Goal: Task Accomplishment & Management: Manage account settings

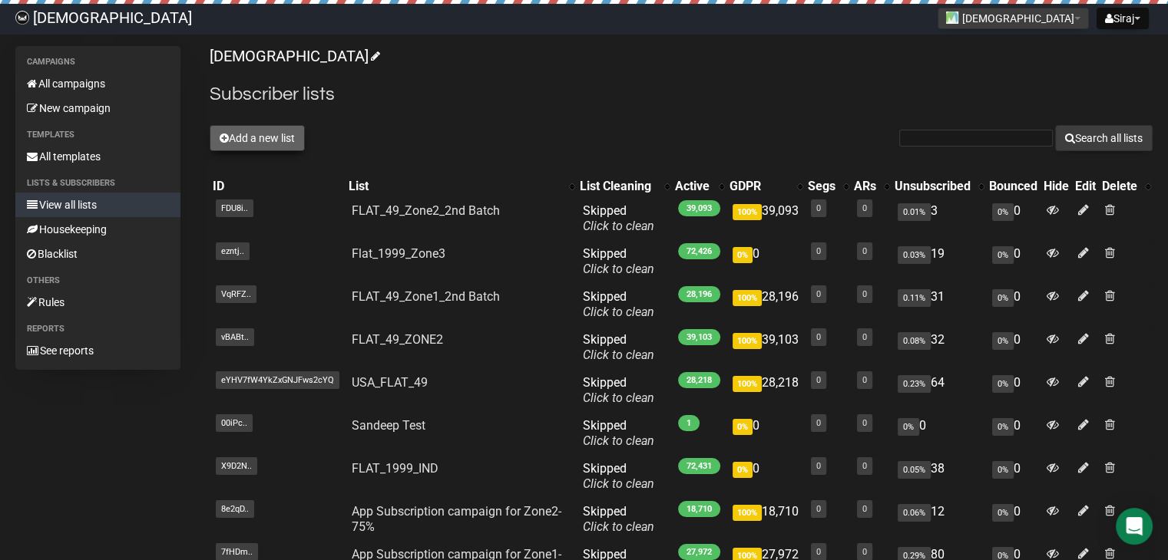
click at [233, 141] on button "Add a new list" at bounding box center [257, 138] width 95 height 26
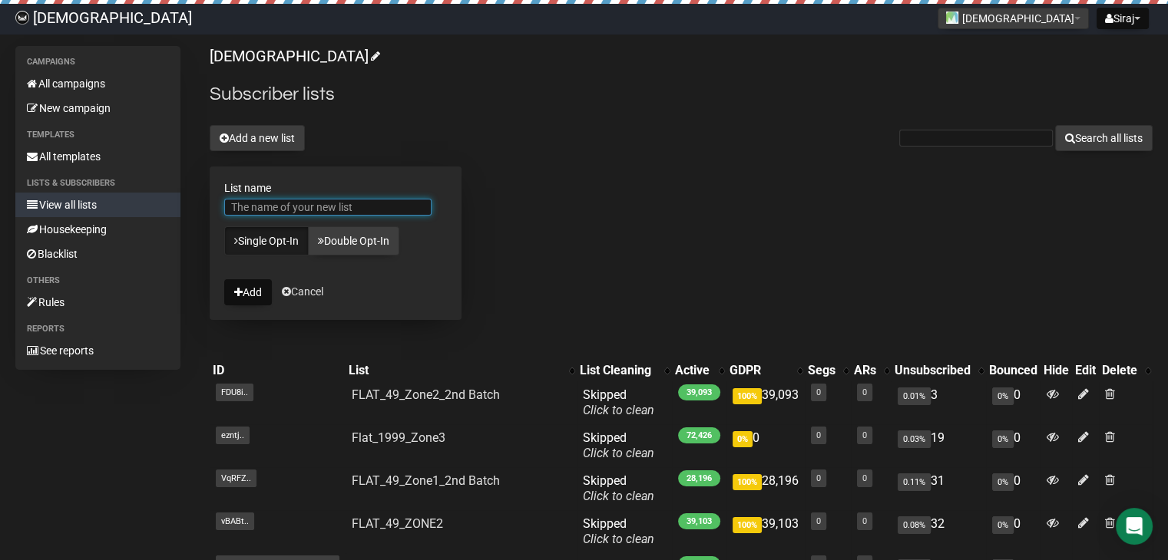
click at [263, 200] on input "List name" at bounding box center [327, 207] width 207 height 17
drag, startPoint x: 313, startPoint y: 209, endPoint x: 305, endPoint y: 210, distance: 8.5
click at [305, 210] on input "FLAT_49_ZONE2" at bounding box center [327, 207] width 207 height 17
click at [381, 205] on input "FLAT_49_ZONE1-F" at bounding box center [327, 207] width 207 height 17
type input "FLAT_49_ZONE1-FINAL CALL"
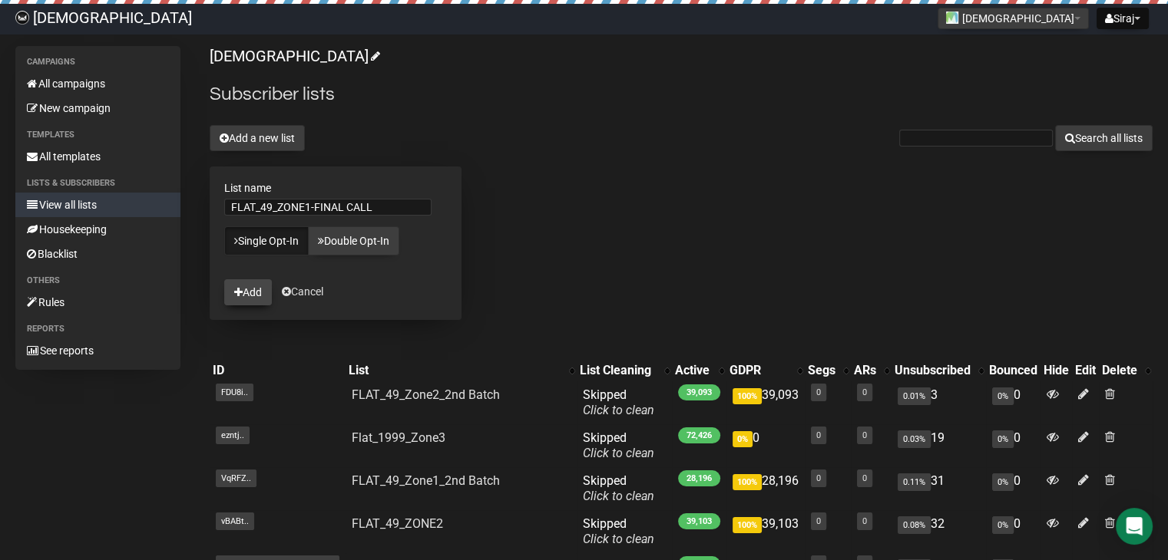
click at [244, 294] on button "Add" at bounding box center [248, 292] width 48 height 26
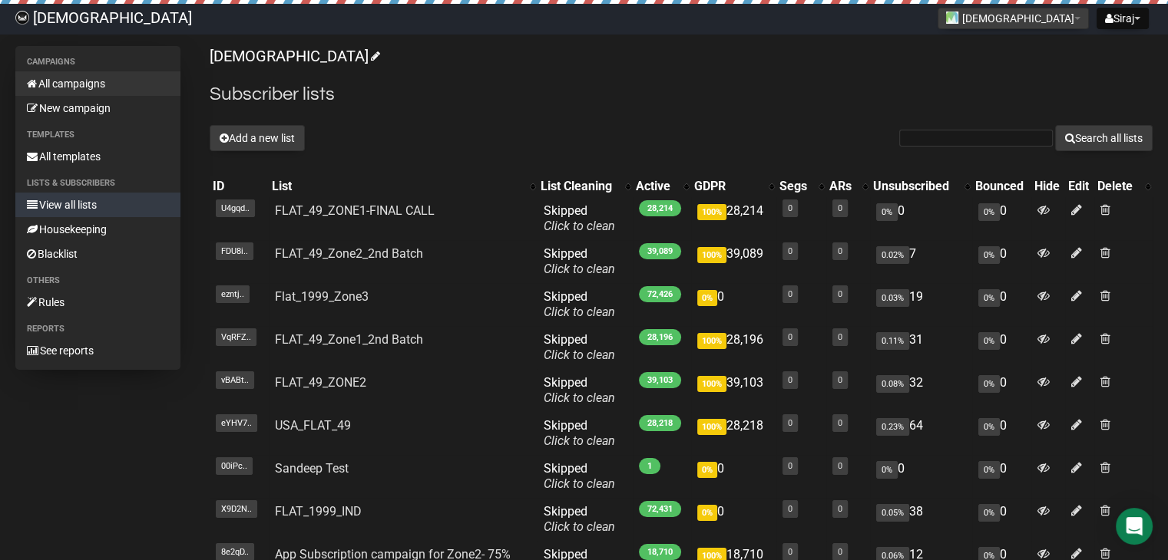
click at [84, 76] on link "All campaigns" at bounding box center [97, 83] width 165 height 25
